Goal: Information Seeking & Learning: Learn about a topic

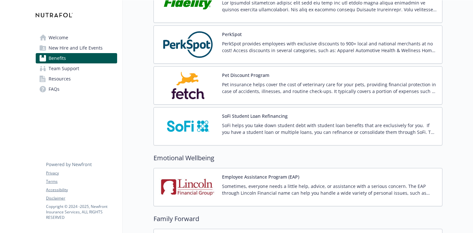
click at [212, 94] on img at bounding box center [188, 85] width 58 height 27
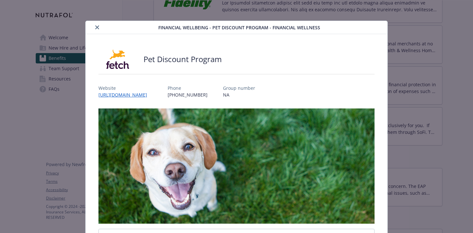
scroll to position [19, 0]
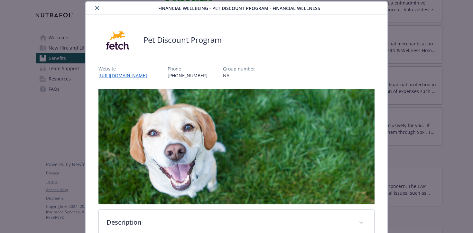
click at [152, 79] on div "Website https://www.fetchpet.com/partners/employee-benefits?utm_source=HWC&utm_…" at bounding box center [126, 72] width 54 height 14
click at [154, 79] on link "https://www.fetchpet.com/partners/employee-benefits?utm_source=HWC&utm_medium=e…" at bounding box center [126, 75] width 55 height 7
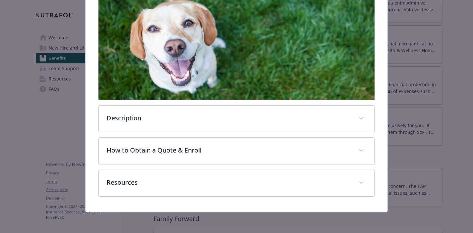
scroll to position [159, 0]
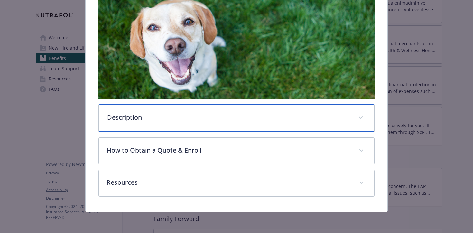
click at [224, 116] on p "Description" at bounding box center [229, 118] width 244 height 10
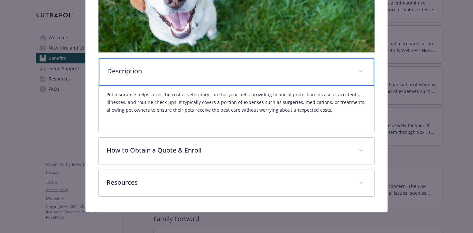
scroll to position [194, 0]
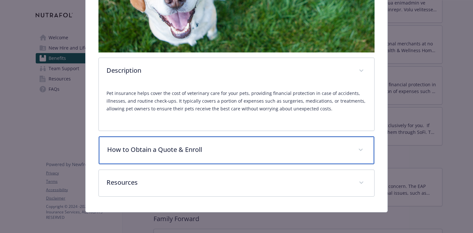
click at [240, 164] on div "How to Obtain a Quote & Enroll" at bounding box center [237, 150] width 276 height 28
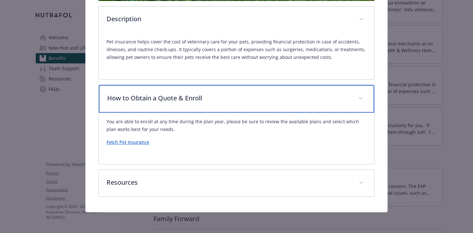
scroll to position [258, 0]
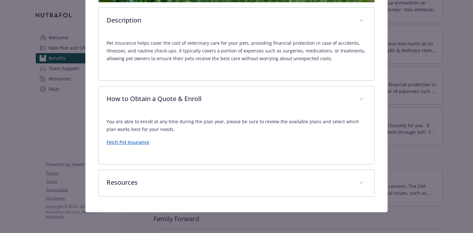
click at [133, 145] on link "Fetch Pet Insurance" at bounding box center [128, 142] width 43 height 6
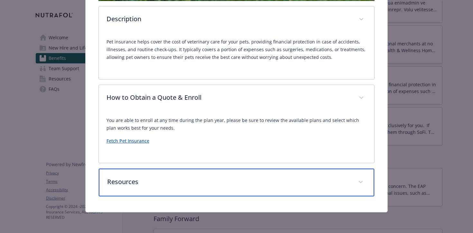
click at [236, 174] on div "Resources" at bounding box center [237, 183] width 276 height 28
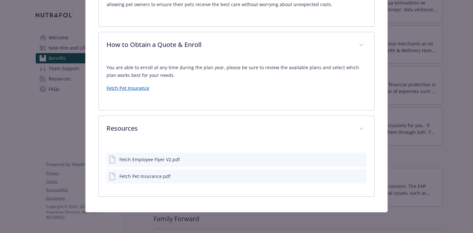
click at [227, 163] on div "Fetch Employee Flyer V2.pdf" at bounding box center [237, 160] width 260 height 14
click at [336, 161] on div "Fetch Employee Flyer V2.pdf" at bounding box center [237, 160] width 260 height 14
click at [362, 161] on icon "preview file" at bounding box center [361, 159] width 6 height 5
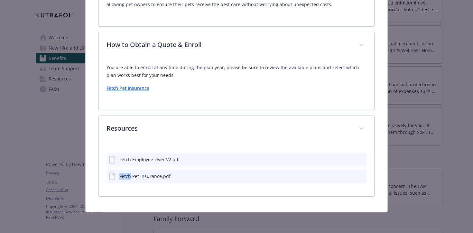
click at [195, 176] on div "Fetch Pet Insurance.pdf" at bounding box center [237, 176] width 260 height 14
click at [362, 174] on icon "preview file" at bounding box center [361, 176] width 6 height 5
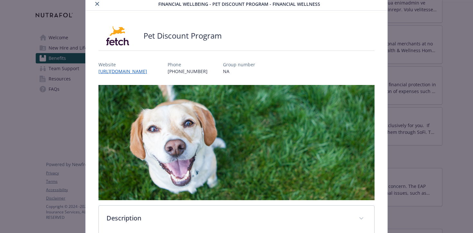
scroll to position [0, 0]
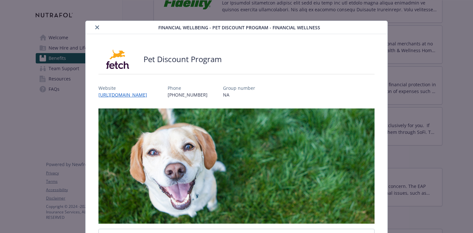
click at [100, 26] on button "close" at bounding box center [97, 28] width 8 height 8
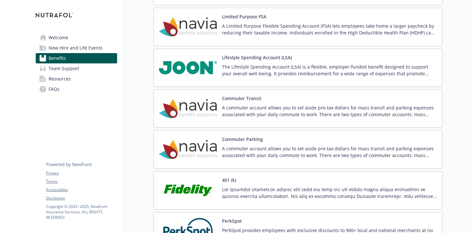
scroll to position [1043, 0]
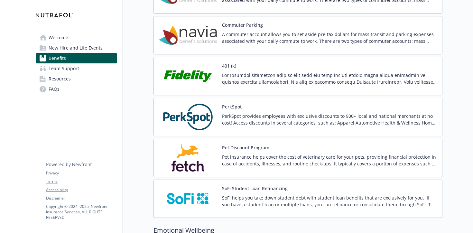
click at [184, 108] on img at bounding box center [188, 116] width 58 height 27
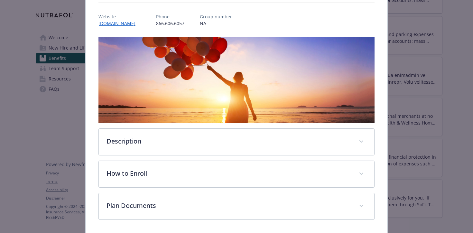
scroll to position [95, 0]
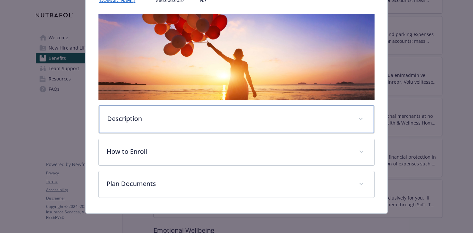
click at [217, 119] on p "Description" at bounding box center [229, 119] width 244 height 10
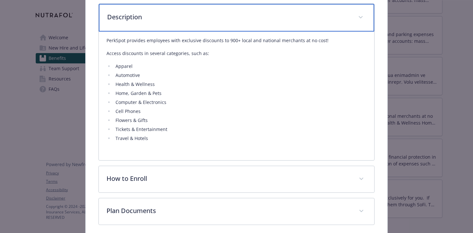
scroll to position [225, 0]
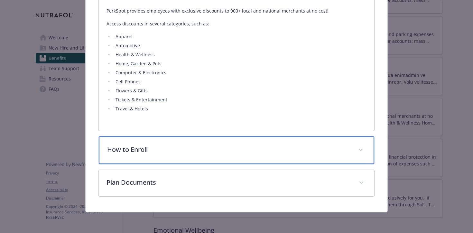
click at [238, 150] on p "How to Enroll" at bounding box center [229, 150] width 244 height 10
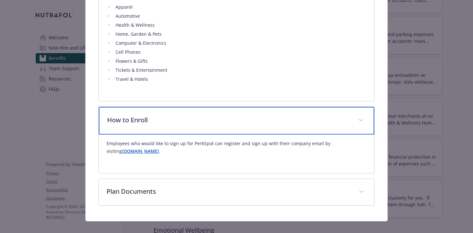
scroll to position [259, 0]
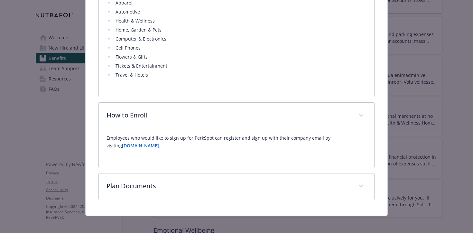
click at [170, 152] on div "Employees who would like to sign up for PerkSpot can register and sign up with …" at bounding box center [237, 144] width 260 height 31
click at [159, 144] on strong "[DOMAIN_NAME]" at bounding box center [140, 146] width 37 height 6
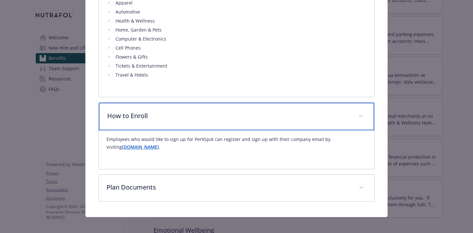
click at [164, 117] on p "How to Enroll" at bounding box center [229, 116] width 244 height 10
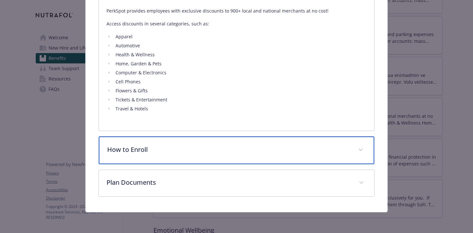
click at [168, 141] on div "How to Enroll" at bounding box center [237, 150] width 276 height 28
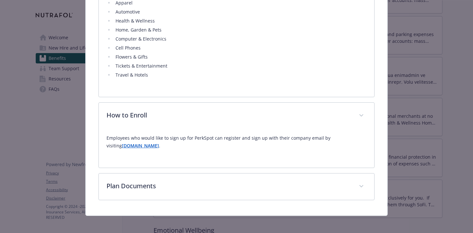
click at [159, 148] on strong "[DOMAIN_NAME]" at bounding box center [140, 146] width 37 height 6
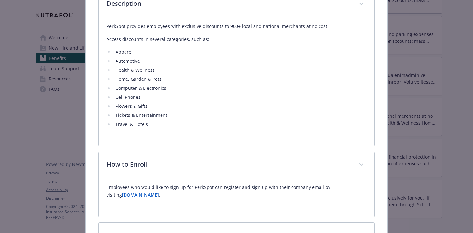
scroll to position [262, 0]
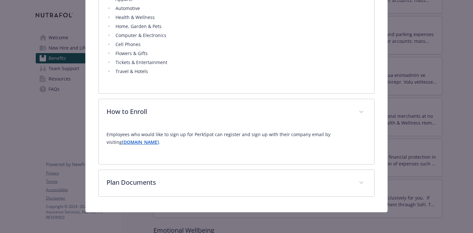
click at [144, 141] on strong "[DOMAIN_NAME]" at bounding box center [140, 142] width 37 height 6
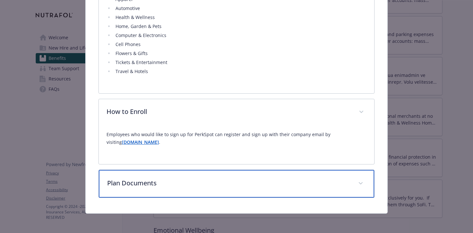
click at [170, 182] on p "Plan Documents" at bounding box center [229, 183] width 244 height 10
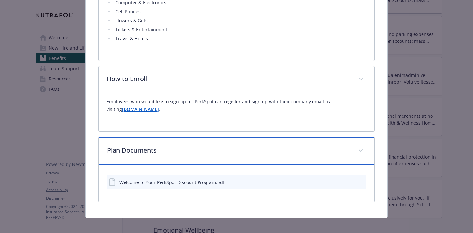
scroll to position [296, 0]
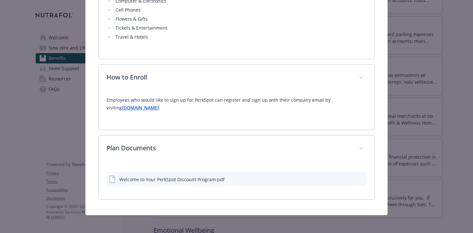
click at [361, 182] on button "details for plan Financial Wellbeing - PerkSpot - Financial Wellness" at bounding box center [360, 179] width 7 height 7
click at [358, 178] on icon "preview file" at bounding box center [361, 179] width 6 height 5
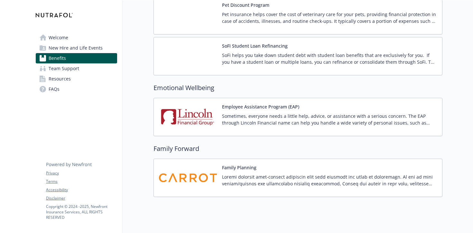
scroll to position [1309, 0]
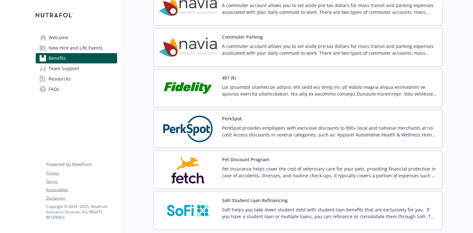
click at [234, 133] on p "PerkSpot provides employees with exclusive discounts to 900+ local and national…" at bounding box center [329, 132] width 215 height 14
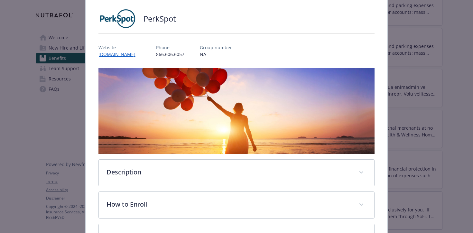
scroll to position [95, 0]
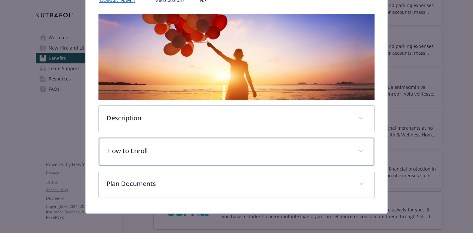
click at [205, 157] on div "How to Enroll" at bounding box center [237, 152] width 276 height 28
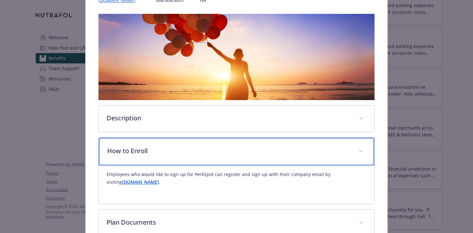
scroll to position [135, 0]
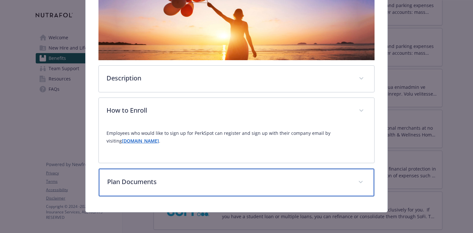
click at [226, 196] on div "Plan Documents" at bounding box center [237, 183] width 276 height 28
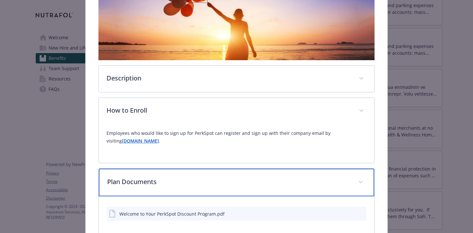
scroll to position [172, 0]
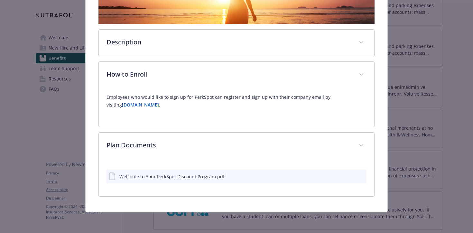
click at [219, 171] on div "Welcome to Your PerkSpot Discount Program.pdf" at bounding box center [237, 176] width 260 height 14
click at [362, 177] on icon "preview file" at bounding box center [361, 176] width 6 height 5
click at [387, 123] on div "PerkSpot Website [DOMAIN_NAME] Phone [PHONE_NUMBER] Group number NA Description…" at bounding box center [237, 38] width 302 height 349
click at [395, 101] on div "Financial Wellbeing - PerkSpot - Financial Wellness PerkSpot Website [DOMAIN_NA…" at bounding box center [236, 31] width 379 height 362
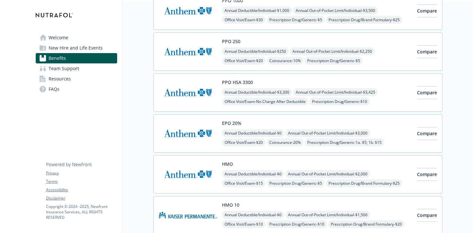
scroll to position [72, 0]
